Goal: Task Accomplishment & Management: Use online tool/utility

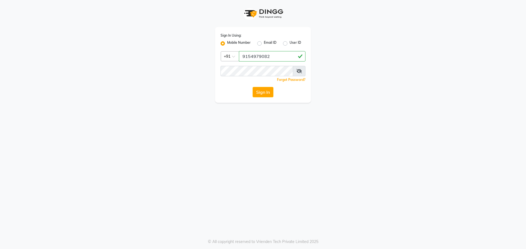
type input "9154979082"
click at [252, 87] on button "Sign In" at bounding box center [262, 92] width 21 height 10
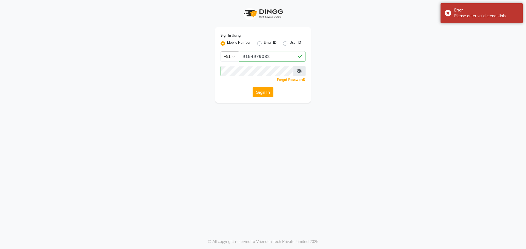
click at [302, 72] on span at bounding box center [299, 71] width 13 height 10
click at [299, 73] on icon at bounding box center [298, 71] width 5 height 4
click at [252, 87] on button "Sign In" at bounding box center [262, 92] width 21 height 10
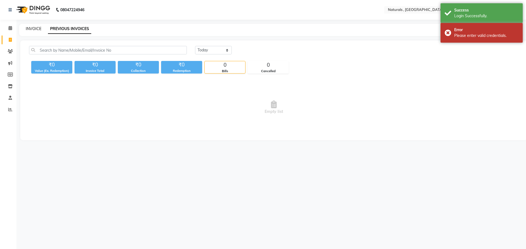
click at [39, 30] on link "INVOICE" at bounding box center [34, 28] width 16 height 5
select select "service"
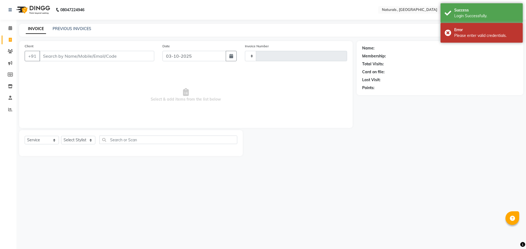
select select "en"
click at [49, 57] on input "Client" at bounding box center [96, 56] width 115 height 10
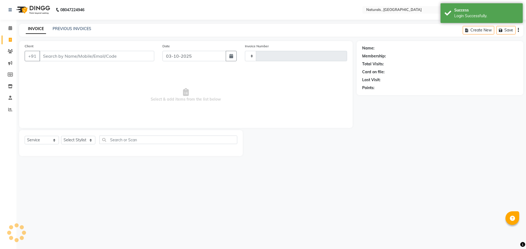
type input "4328"
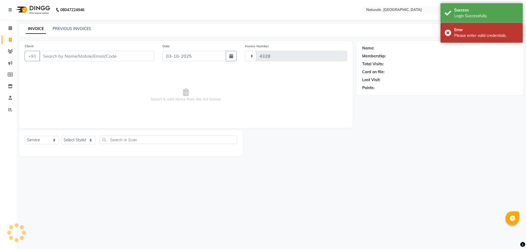
select select "5818"
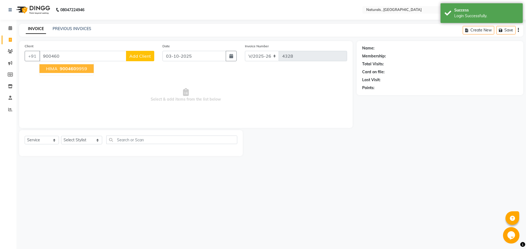
click at [54, 70] on span "HIMA" at bounding box center [51, 68] width 11 height 5
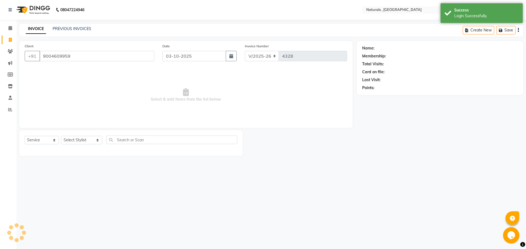
type input "9004609959"
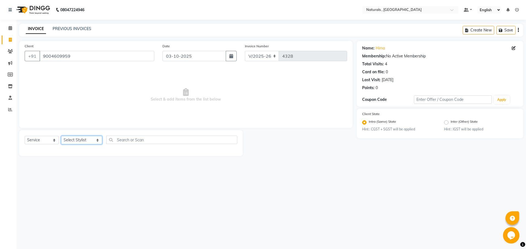
click at [87, 143] on select "Select Stylist ASFIYA (L-3) BHAGYA SHREE GM [PERSON_NAME] (L-2) [PERSON_NAME] (…" at bounding box center [81, 140] width 41 height 8
select select "57907"
click at [61, 136] on select "Select Stylist ASFIYA (L-3) BHAGYA SHREE GM [PERSON_NAME] (L-2) [PERSON_NAME] (…" at bounding box center [81, 140] width 41 height 8
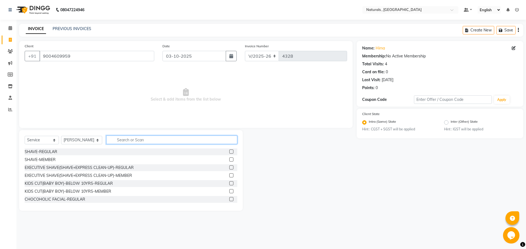
click at [129, 138] on input "text" at bounding box center [171, 140] width 131 height 8
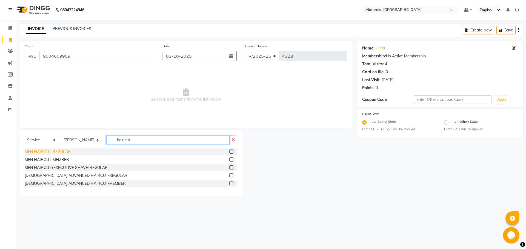
type input "hair cut"
click at [60, 153] on div "MEN HAIRCUT-REGULAR" at bounding box center [48, 152] width 46 height 6
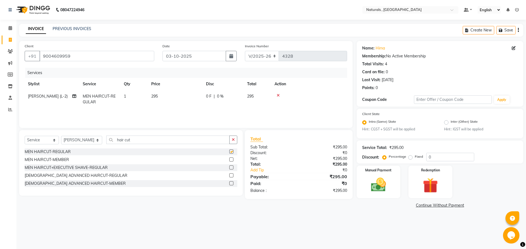
checkbox input "false"
click at [132, 141] on input "hair cut" at bounding box center [167, 140] width 123 height 8
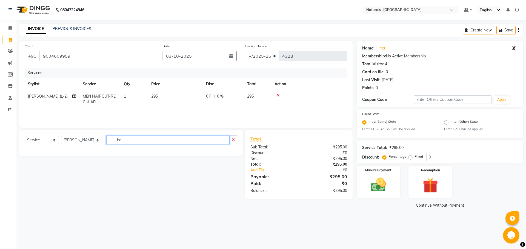
type input "b"
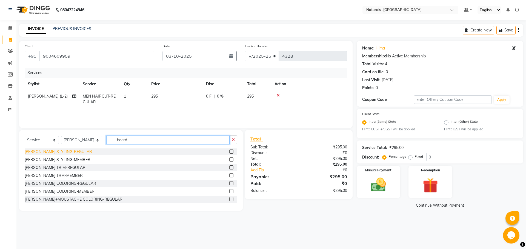
type input "beard"
click at [68, 152] on div "[PERSON_NAME] STYLING-REGULAR" at bounding box center [58, 152] width 67 height 6
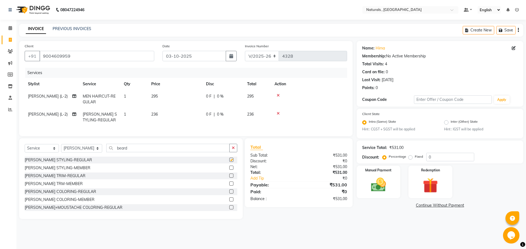
checkbox input "false"
click at [278, 113] on icon at bounding box center [277, 114] width 3 height 4
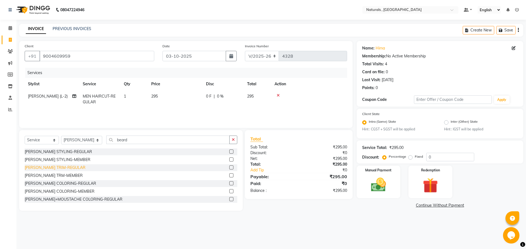
click at [46, 168] on div "[PERSON_NAME] TRIM-REGULAR" at bounding box center [55, 168] width 61 height 6
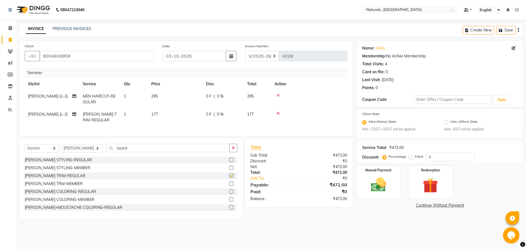
checkbox input "false"
click at [380, 189] on img at bounding box center [377, 185] width 25 height 18
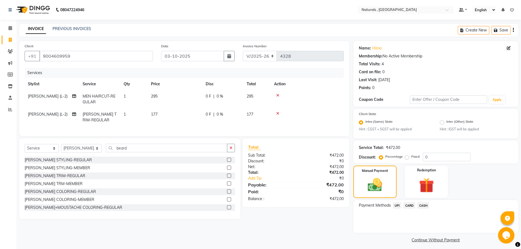
click at [427, 206] on span "CASH" at bounding box center [424, 206] width 12 height 6
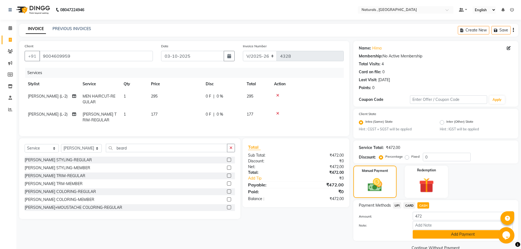
click at [436, 234] on button "Add Payment" at bounding box center [463, 234] width 100 height 8
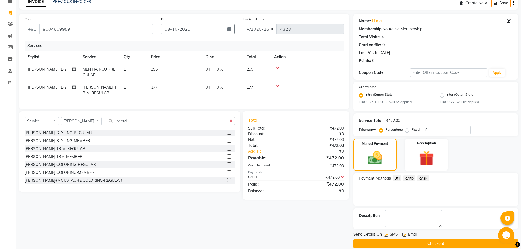
scroll to position [27, 0]
click at [436, 244] on button "Checkout" at bounding box center [436, 244] width 165 height 8
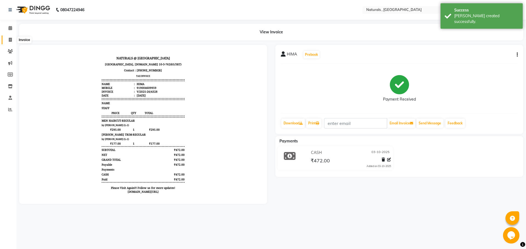
click at [11, 40] on icon at bounding box center [10, 40] width 3 height 4
select select "service"
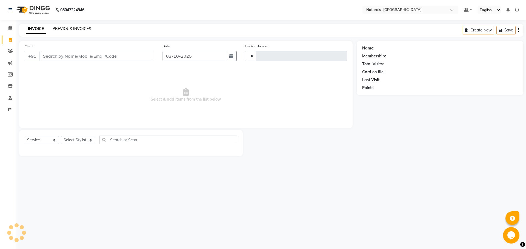
click at [70, 30] on link "PREVIOUS INVOICES" at bounding box center [72, 28] width 39 height 5
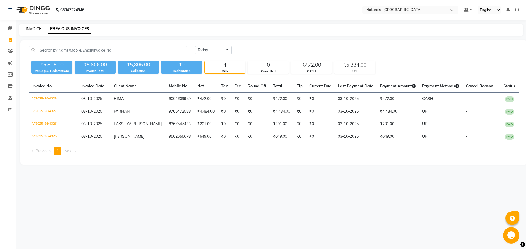
click at [31, 27] on link "INVOICE" at bounding box center [34, 28] width 16 height 5
select select "service"
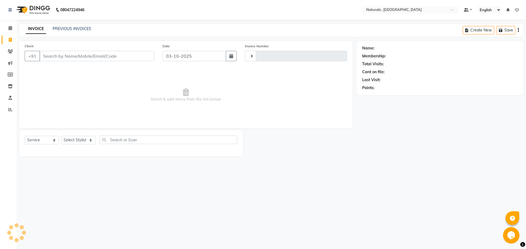
type input "4329"
select select "5818"
